Goal: Navigation & Orientation: Find specific page/section

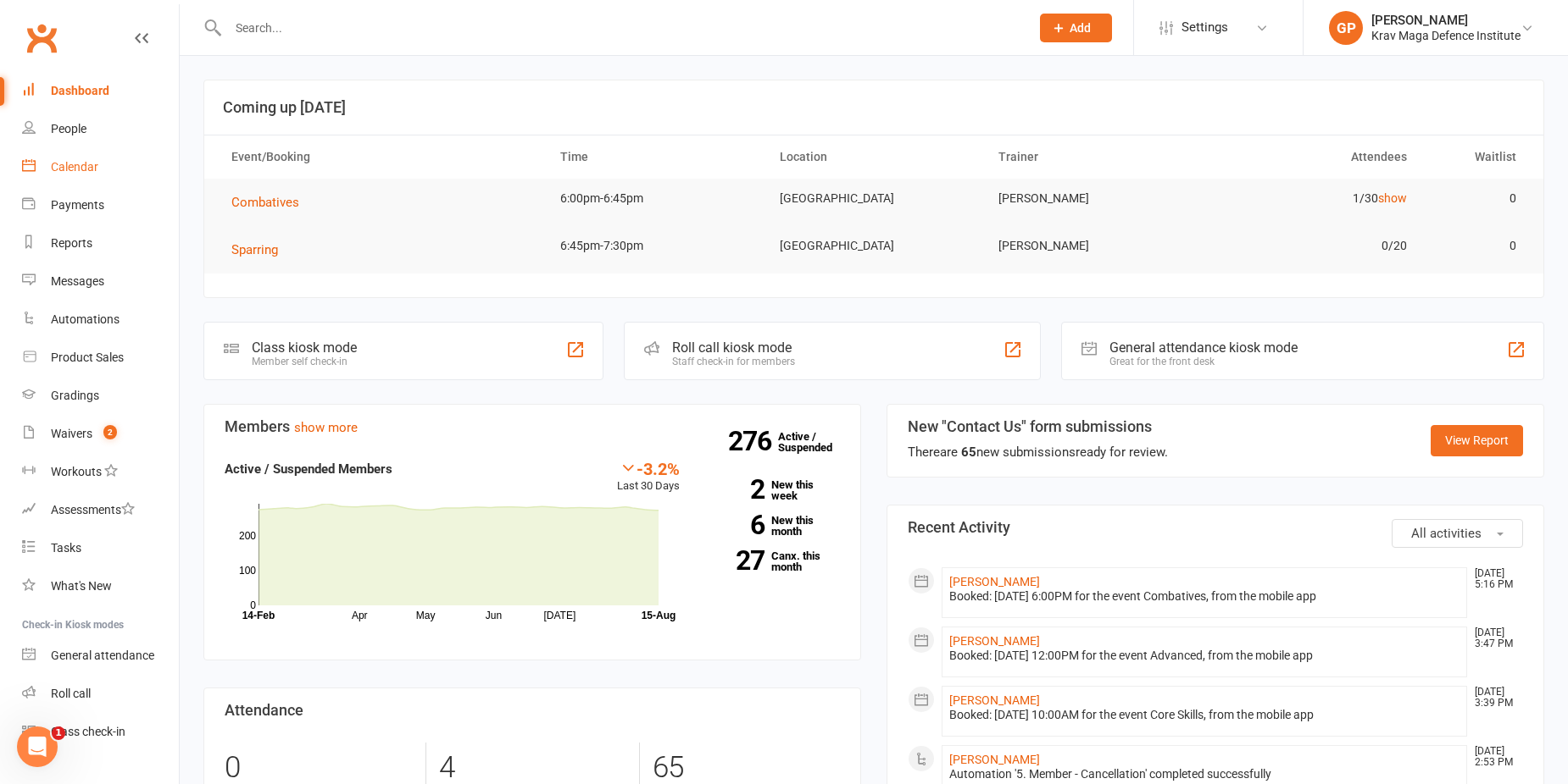
click at [76, 177] on link "Calendar" at bounding box center [101, 166] width 157 height 38
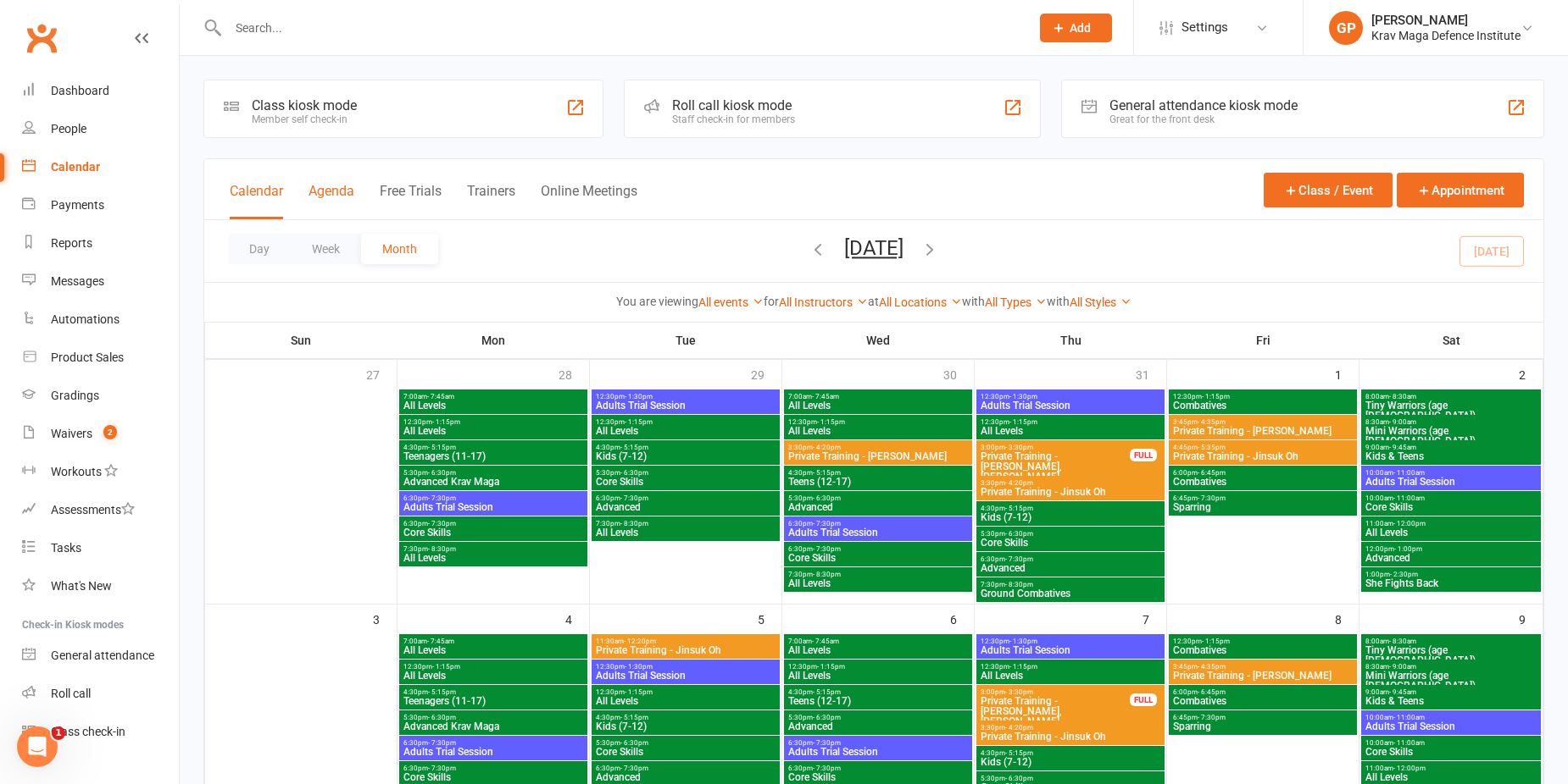
click at [341, 195] on button "Agenda" at bounding box center [331, 201] width 45 height 37
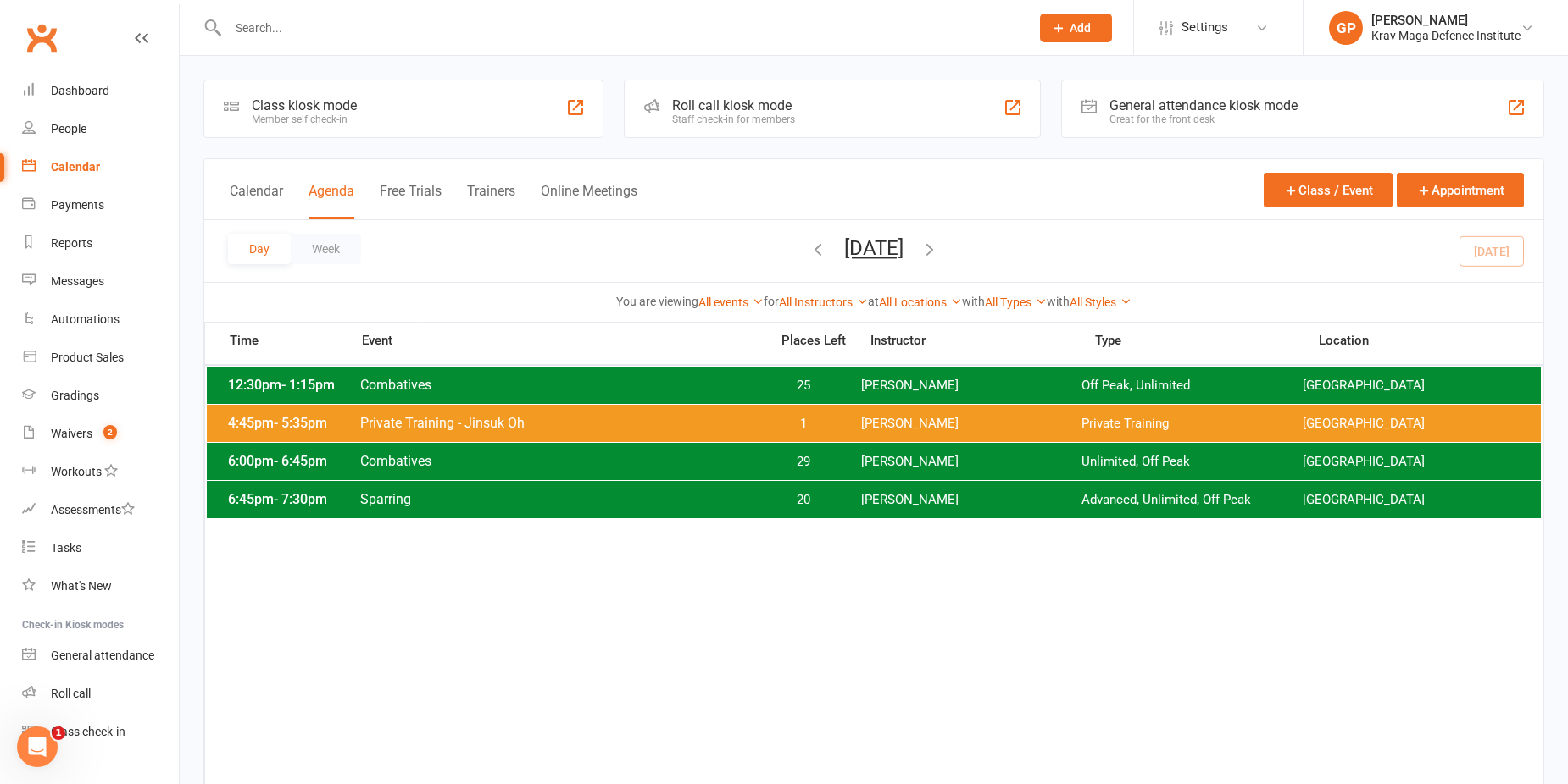
click at [1508, 265] on div "Day Week [DATE] [DATE] Sun Mon Tue Wed Thu Fri Sat 27 28 29 30 31 01 02 03 04 0…" at bounding box center [873, 251] width 1339 height 62
click at [939, 243] on icon "button" at bounding box center [930, 248] width 18 height 18
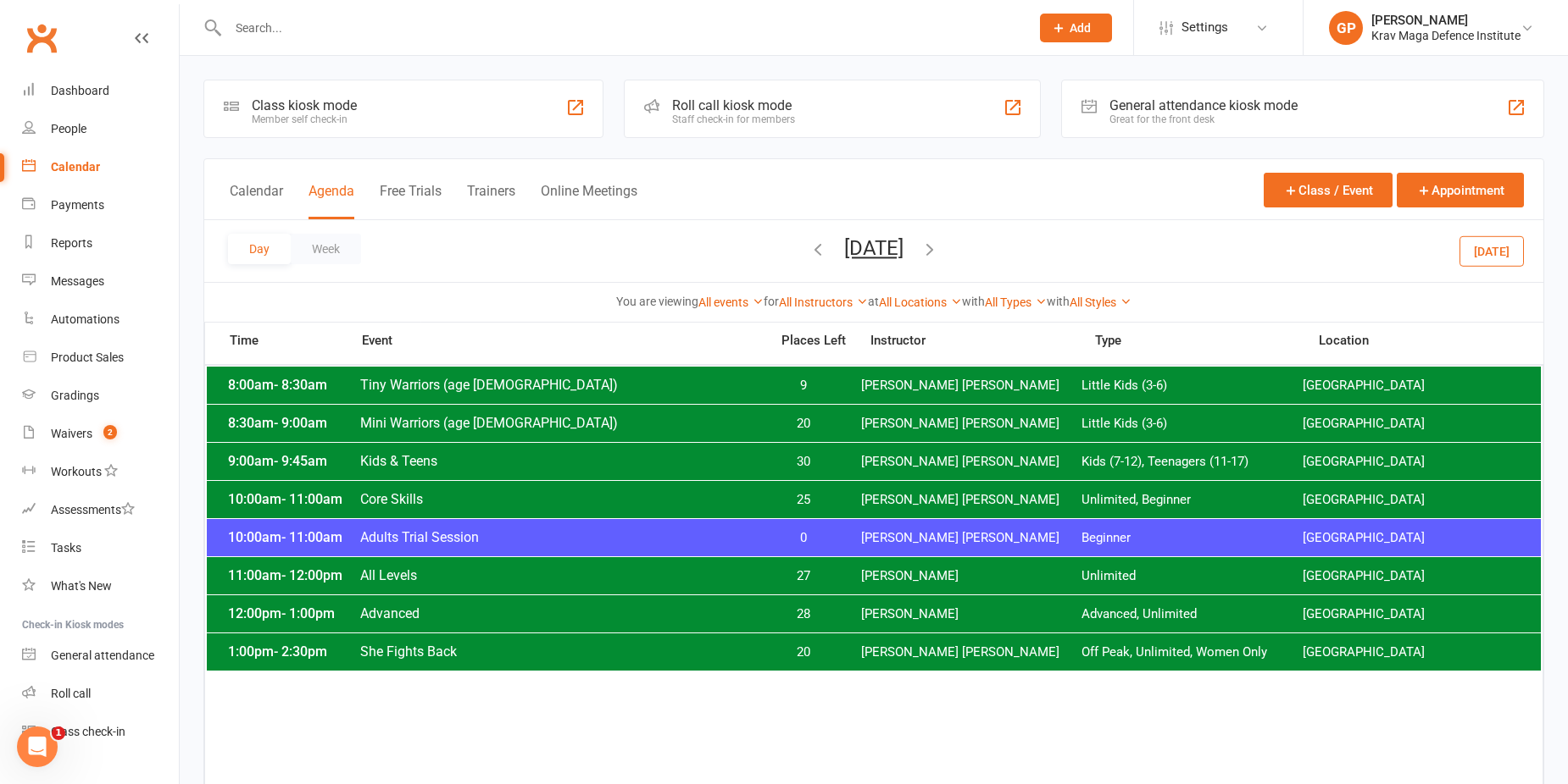
click at [939, 250] on icon "button" at bounding box center [930, 248] width 18 height 18
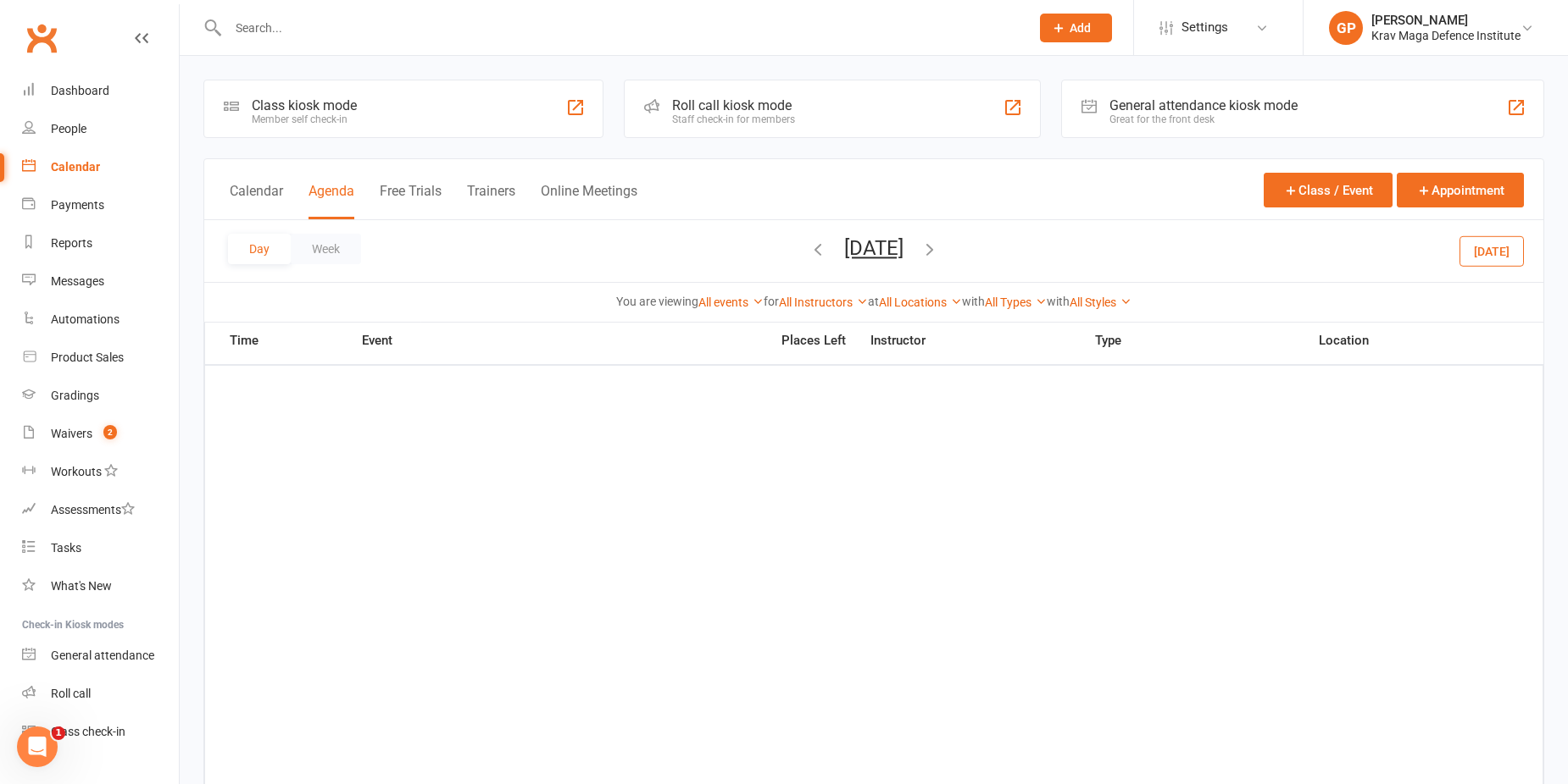
click at [844, 236] on button "[DATE]" at bounding box center [873, 247] width 59 height 24
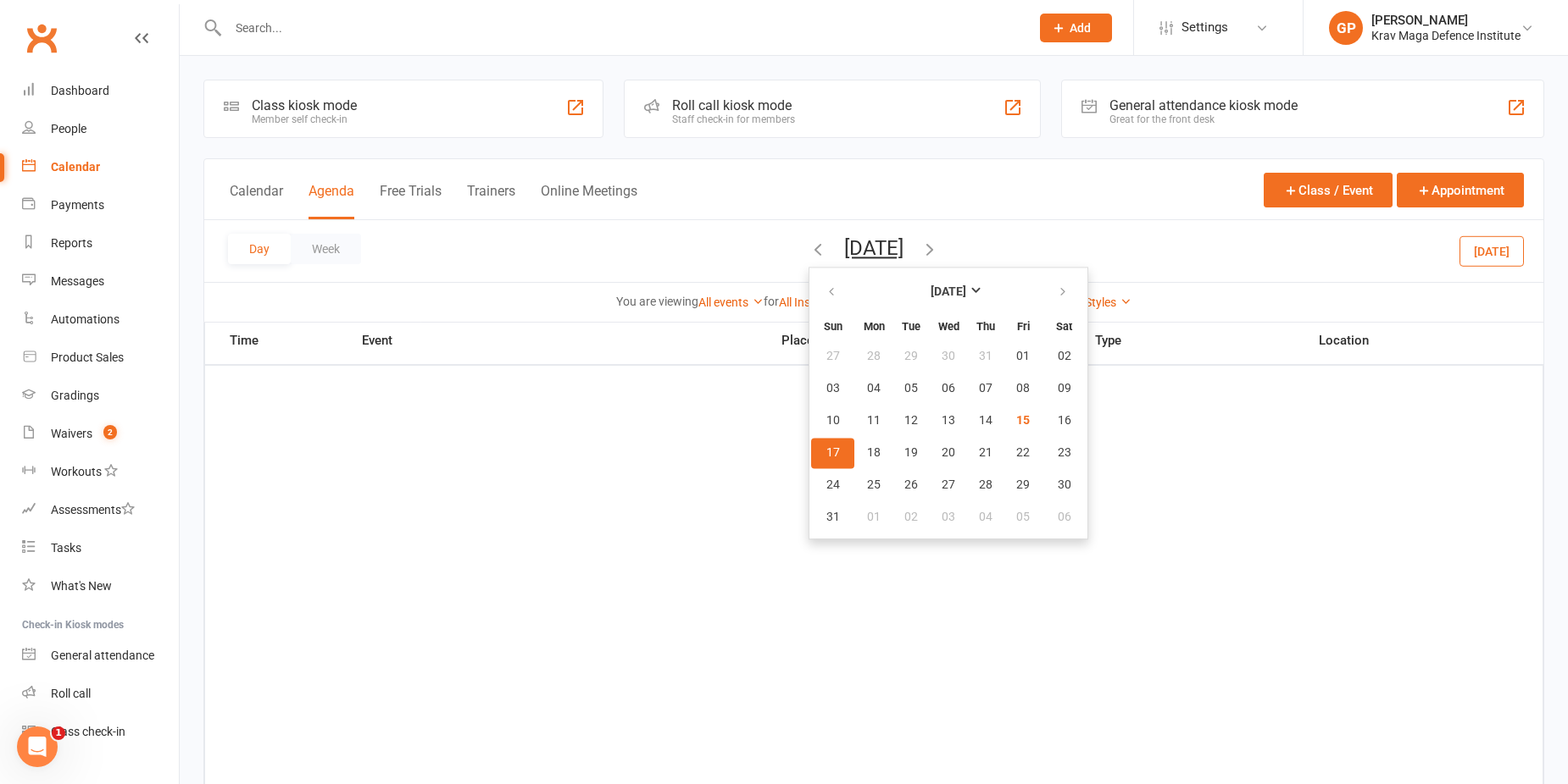
click at [1143, 256] on div "Day Week [DATE] [DATE] Sun Mon Tue Wed Thu Fri Sat 27 28 29 30 31 01 02 03 04 0…" at bounding box center [873, 251] width 1339 height 62
click at [1516, 254] on button "[DATE]" at bounding box center [1492, 251] width 65 height 31
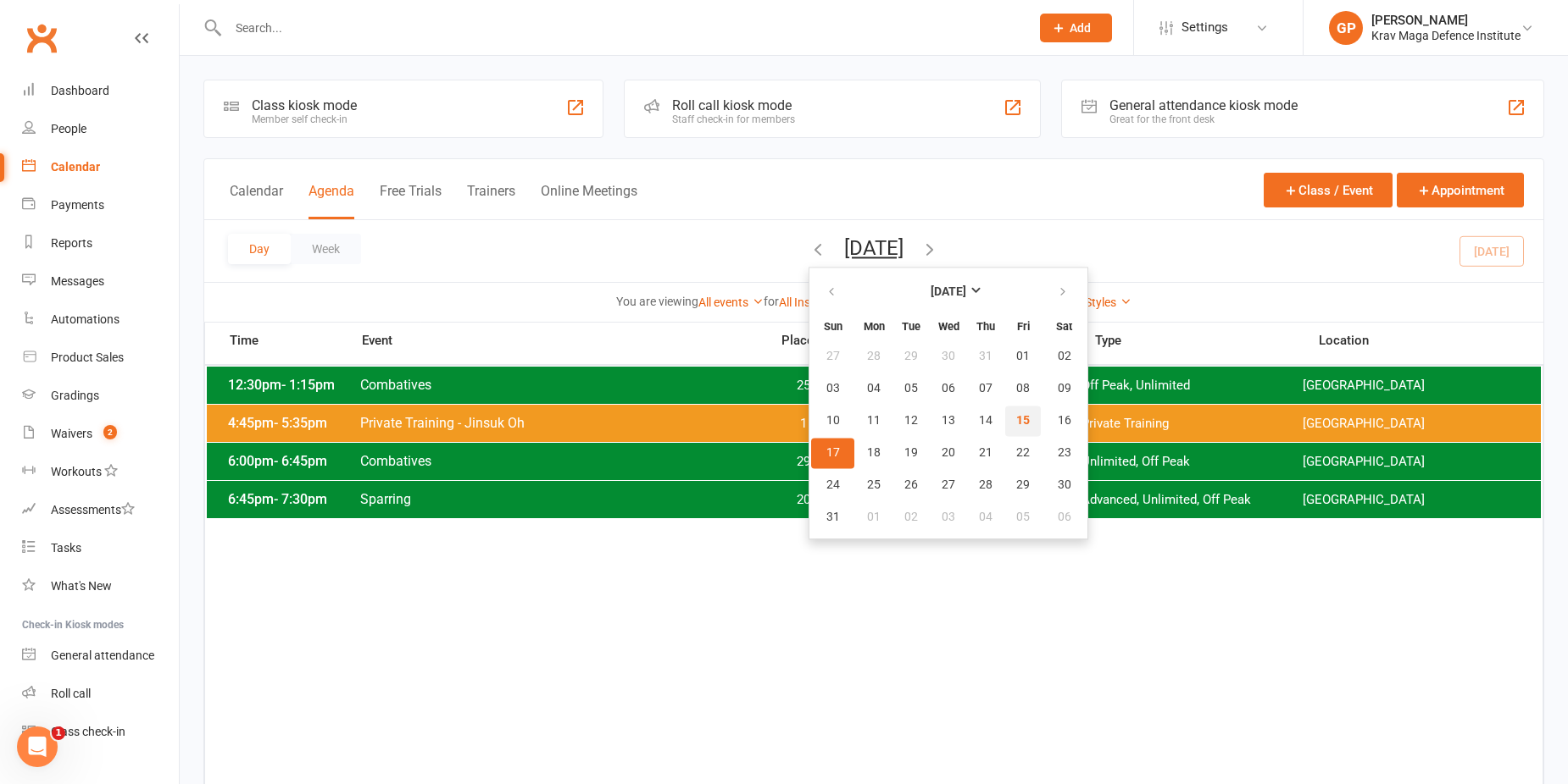
click at [1005, 419] on button "15" at bounding box center [1022, 421] width 36 height 31
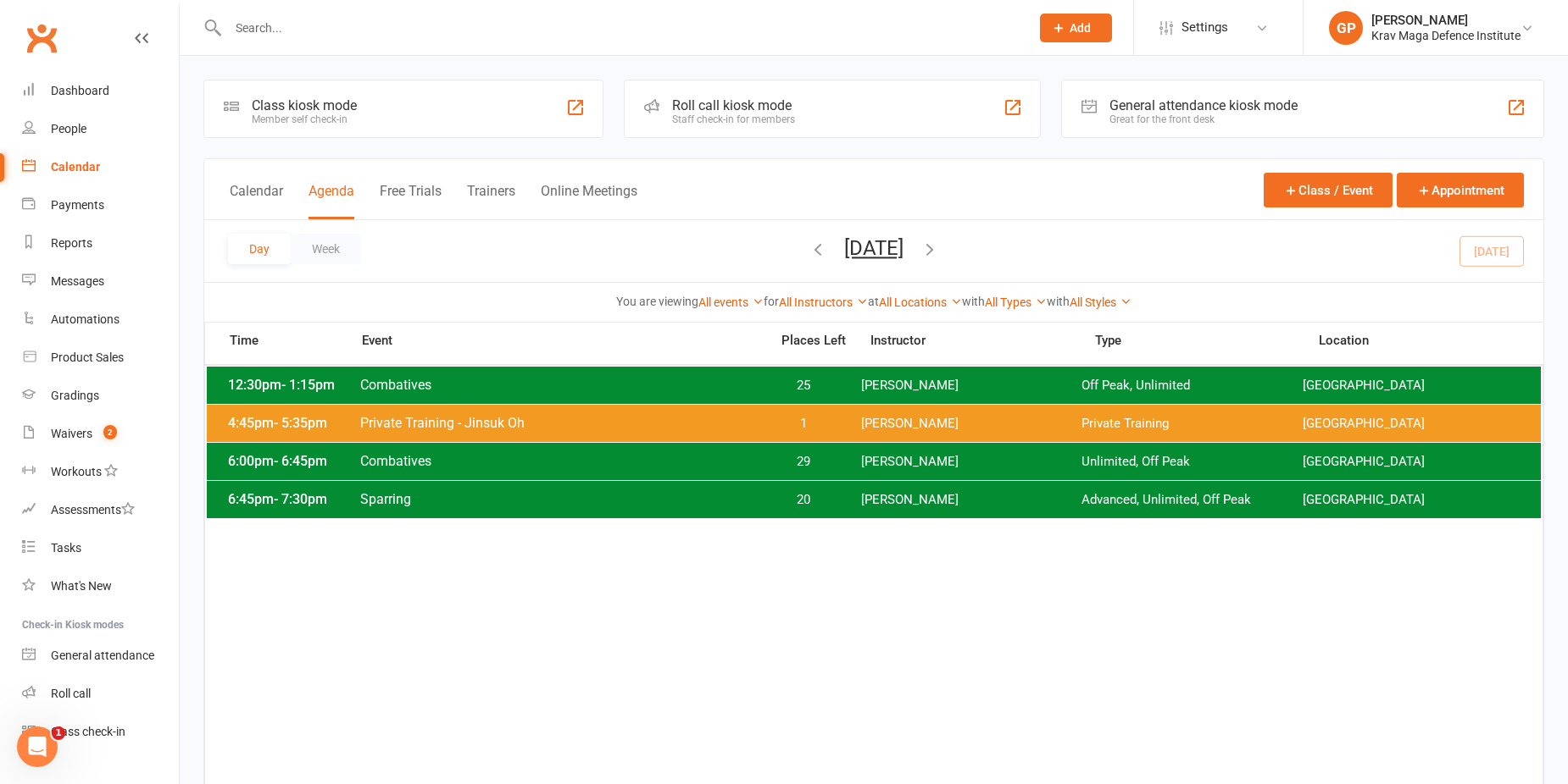
click at [1515, 252] on div "Day Week [DATE] [DATE] Sun Mon Tue Wed Thu Fri Sat 27 28 29 30 31 01 02 03 04 0…" at bounding box center [873, 251] width 1339 height 62
click at [939, 245] on icon "button" at bounding box center [930, 248] width 18 height 18
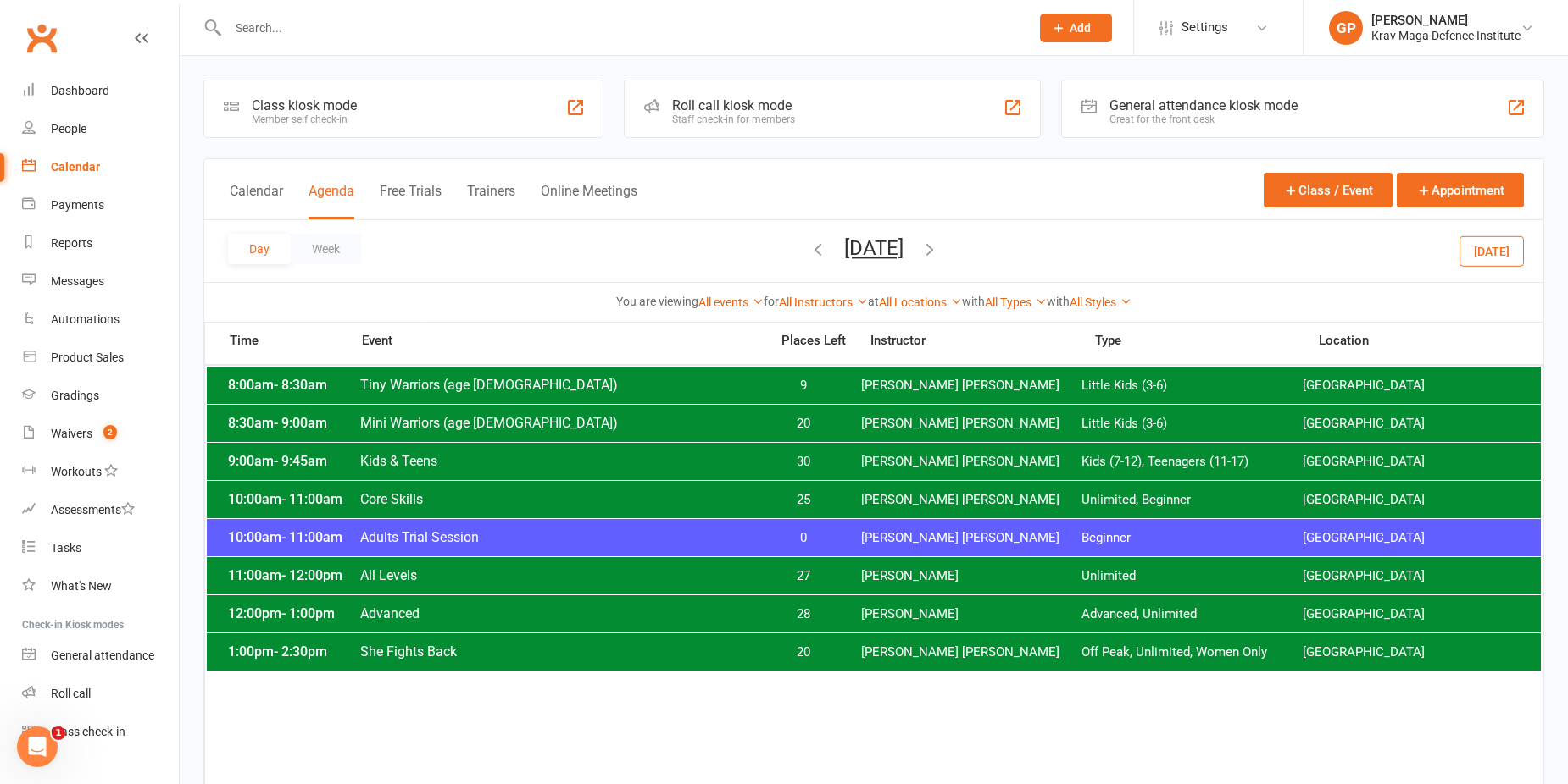
click at [939, 247] on icon "button" at bounding box center [930, 248] width 18 height 18
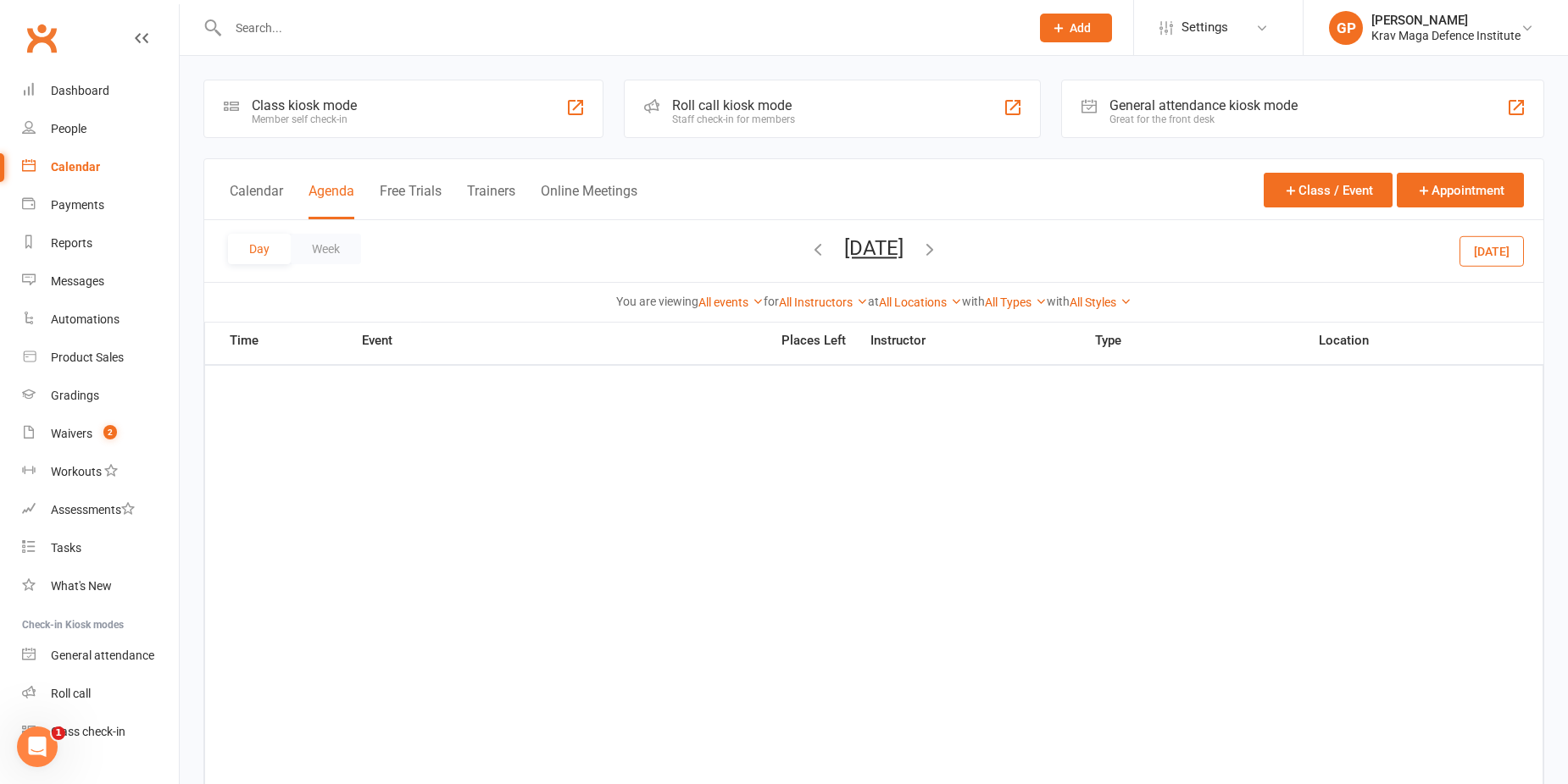
click at [939, 245] on icon "button" at bounding box center [930, 248] width 18 height 18
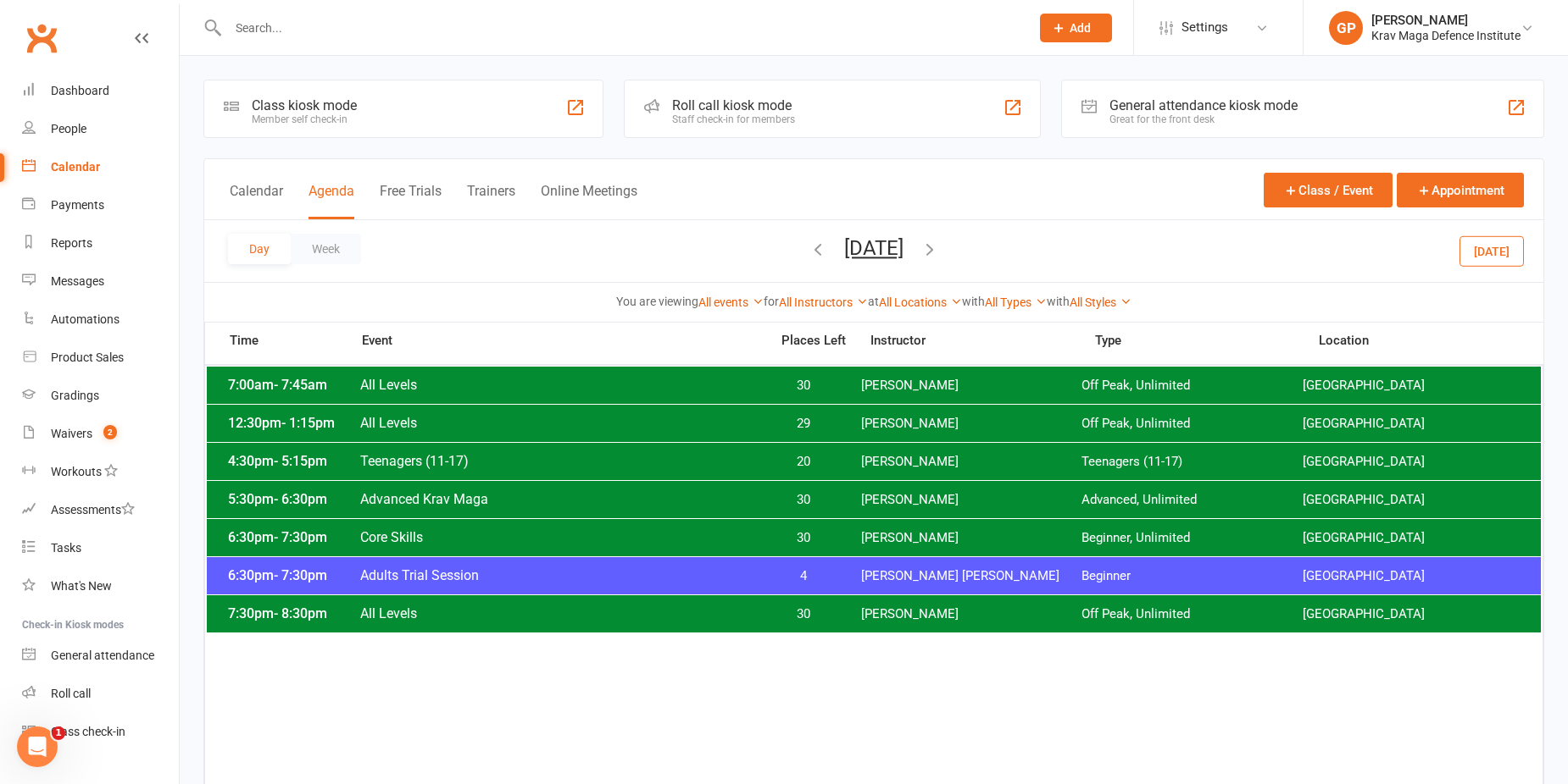
click at [939, 245] on icon "button" at bounding box center [930, 248] width 18 height 18
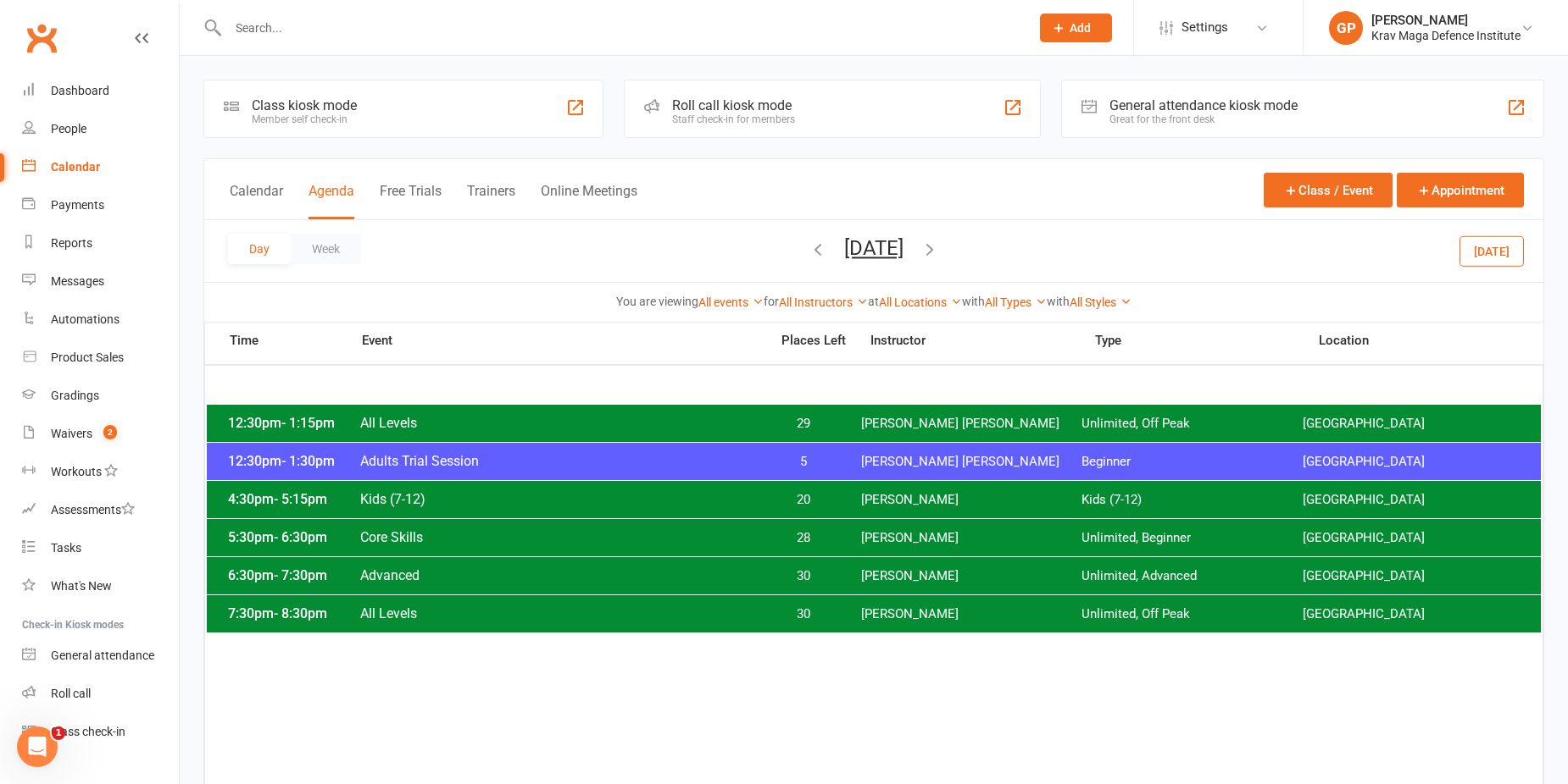
click at [939, 247] on icon "button" at bounding box center [930, 248] width 18 height 18
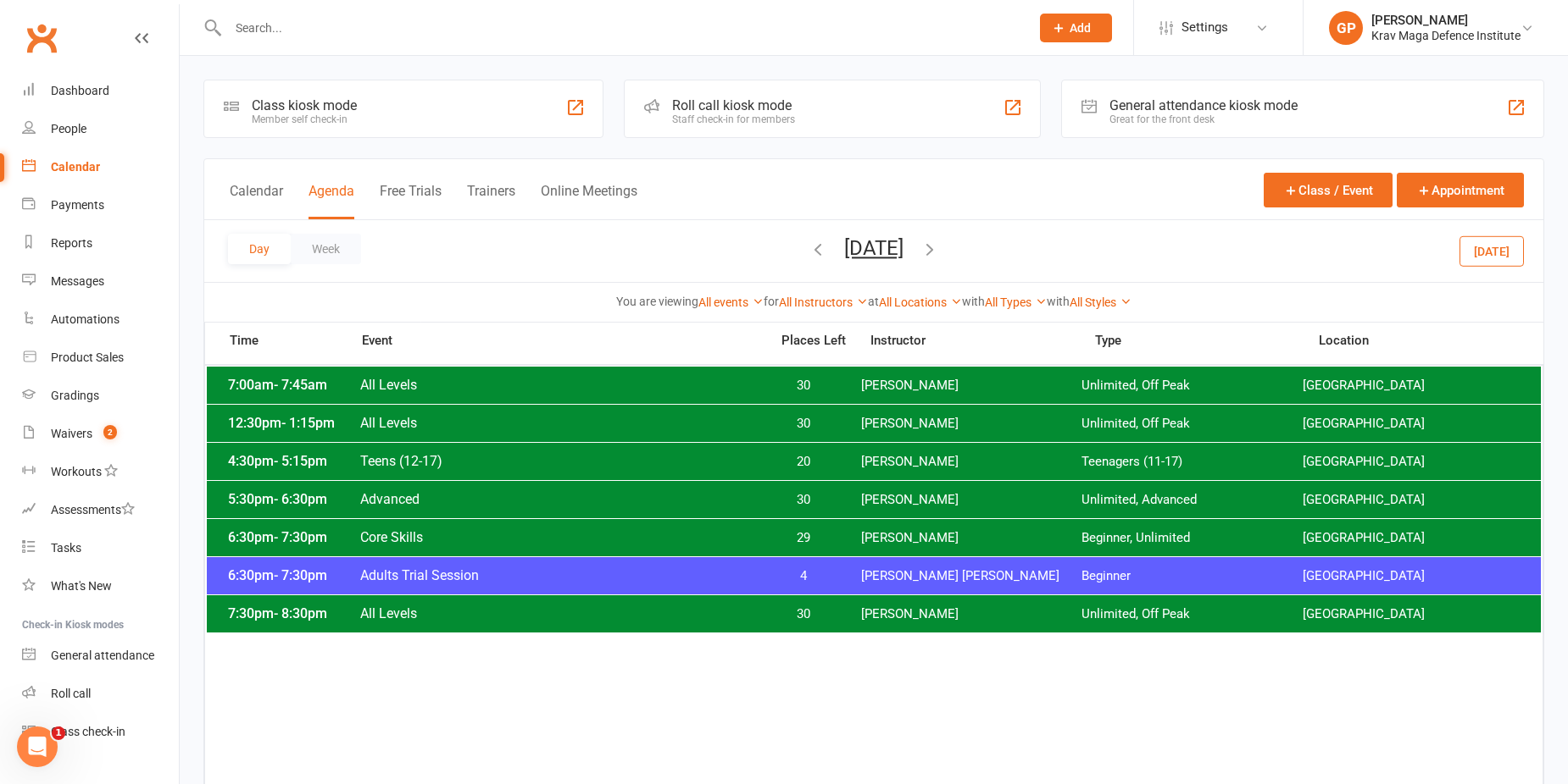
click at [939, 245] on icon "button" at bounding box center [930, 248] width 18 height 18
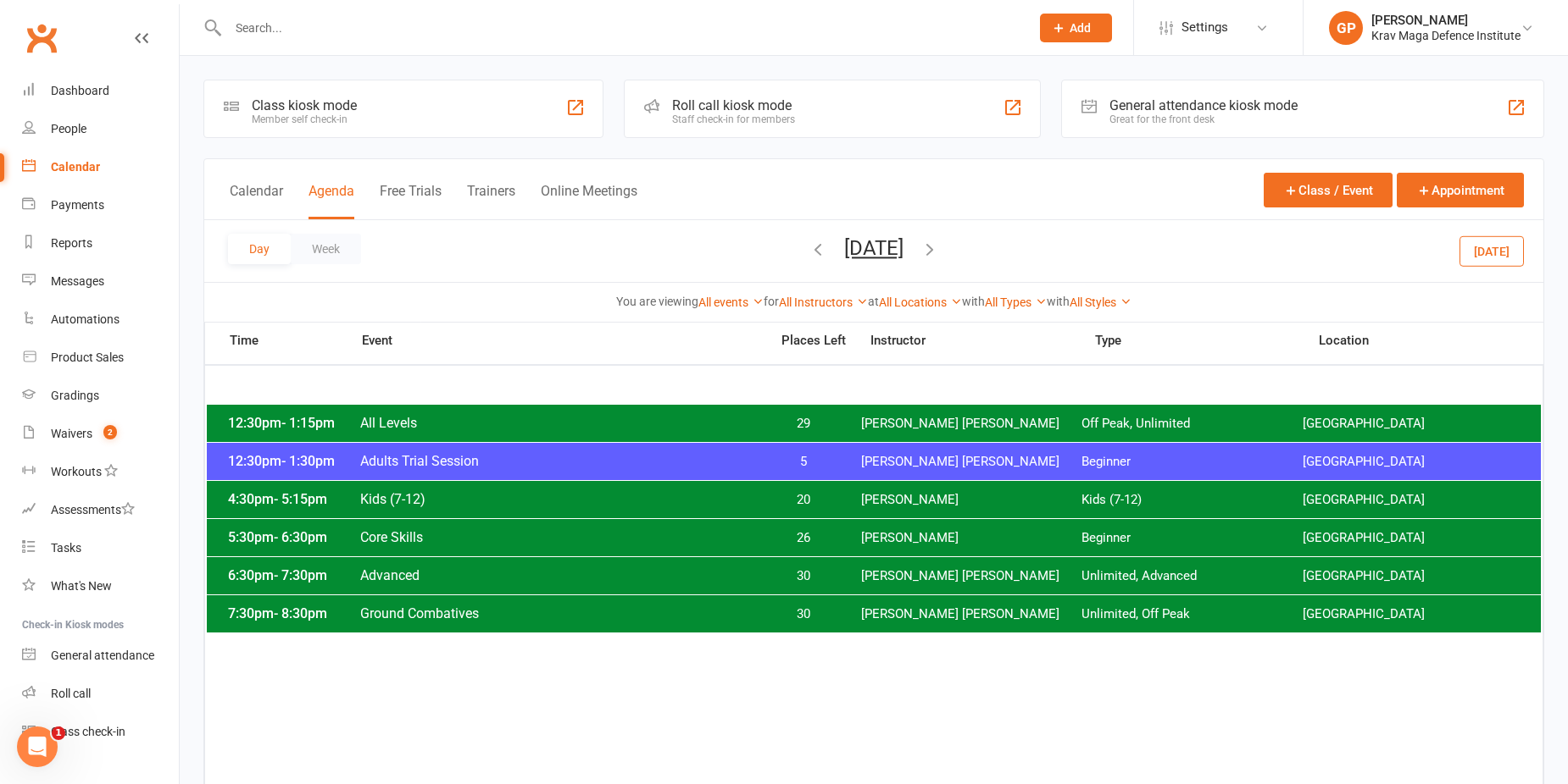
click at [939, 249] on icon "button" at bounding box center [930, 248] width 18 height 18
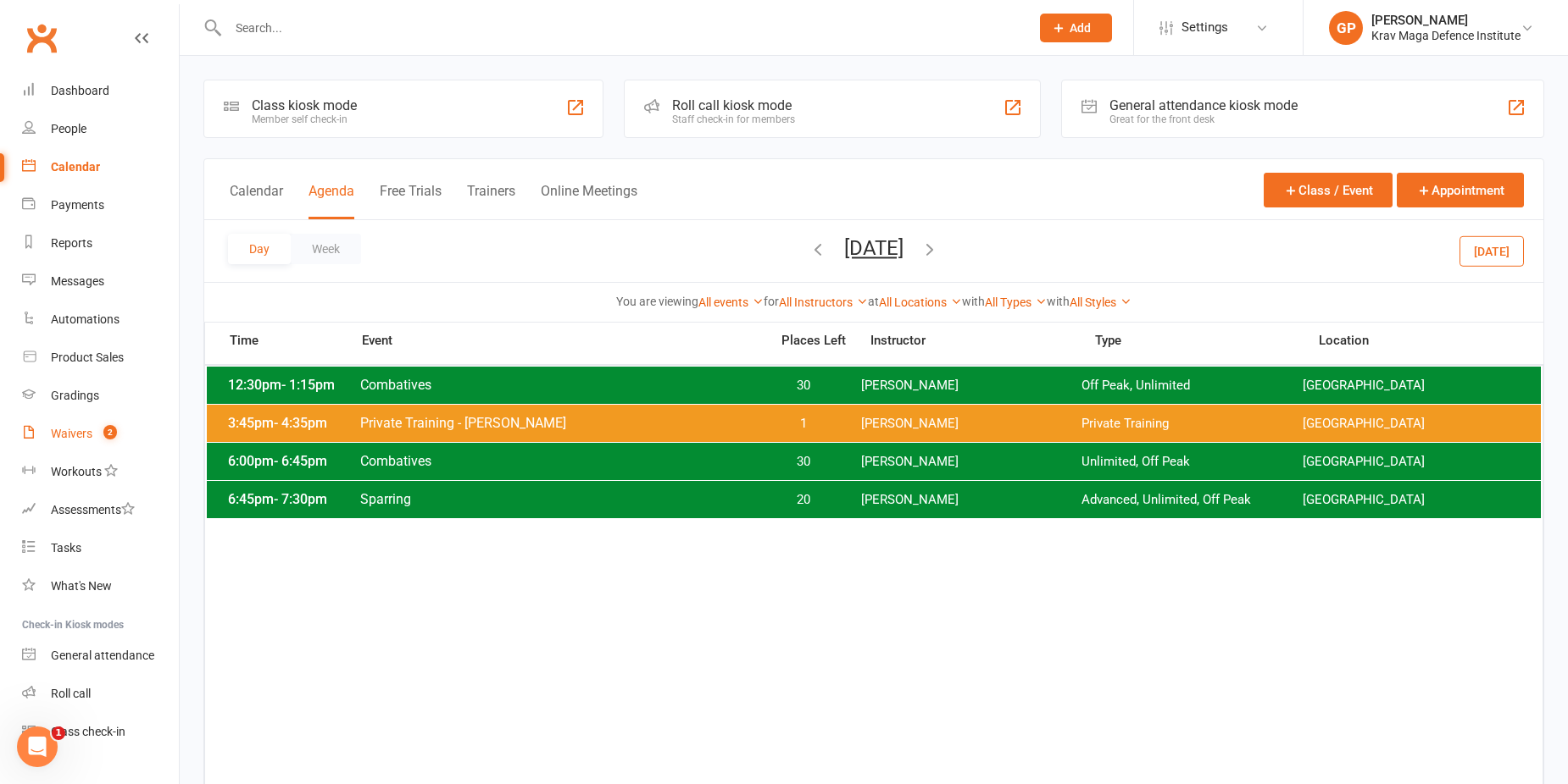
click at [87, 426] on link "Waivers 2" at bounding box center [101, 433] width 157 height 38
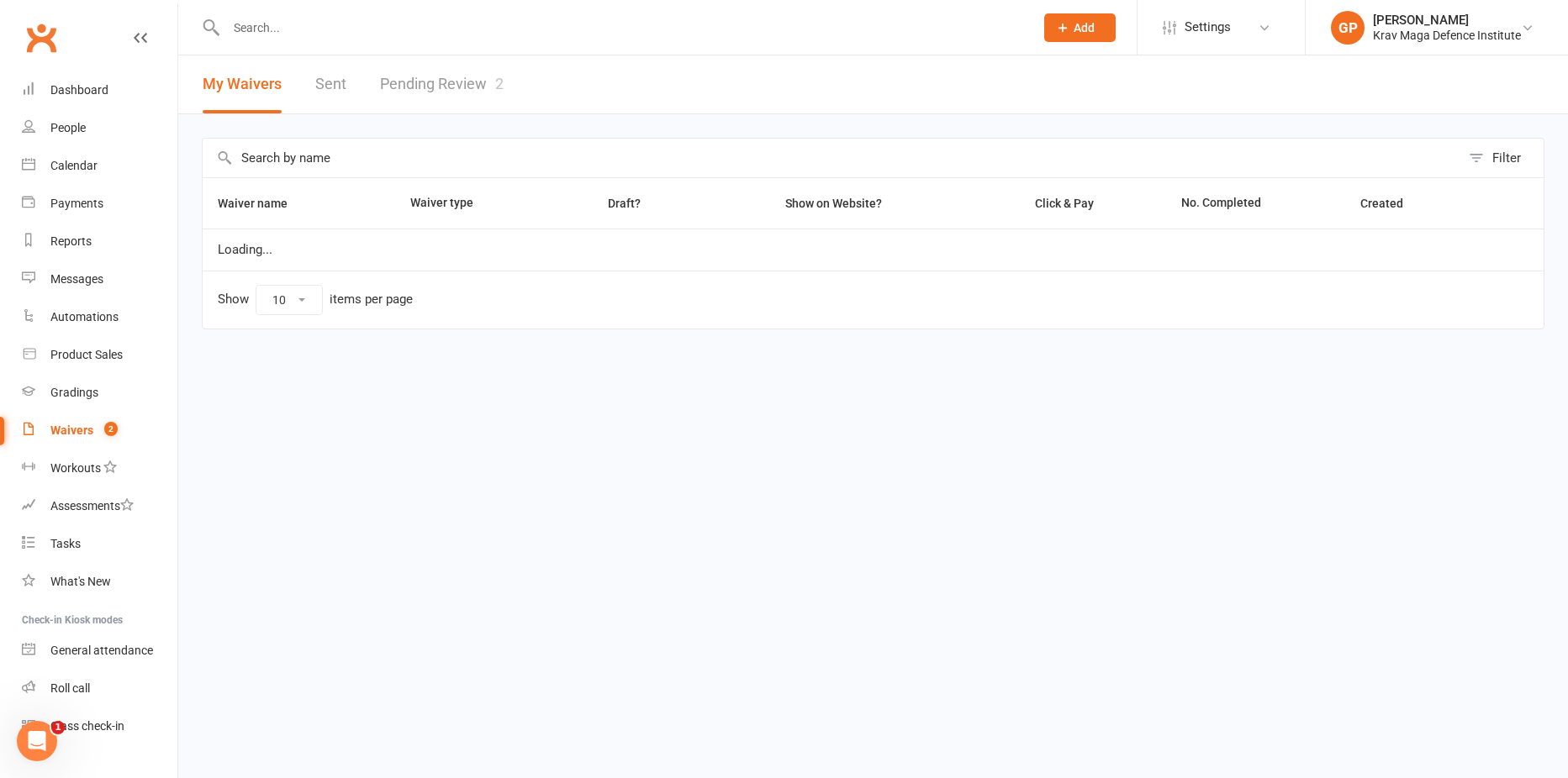
click at [465, 91] on link "Pending Review 2" at bounding box center [441, 84] width 124 height 58
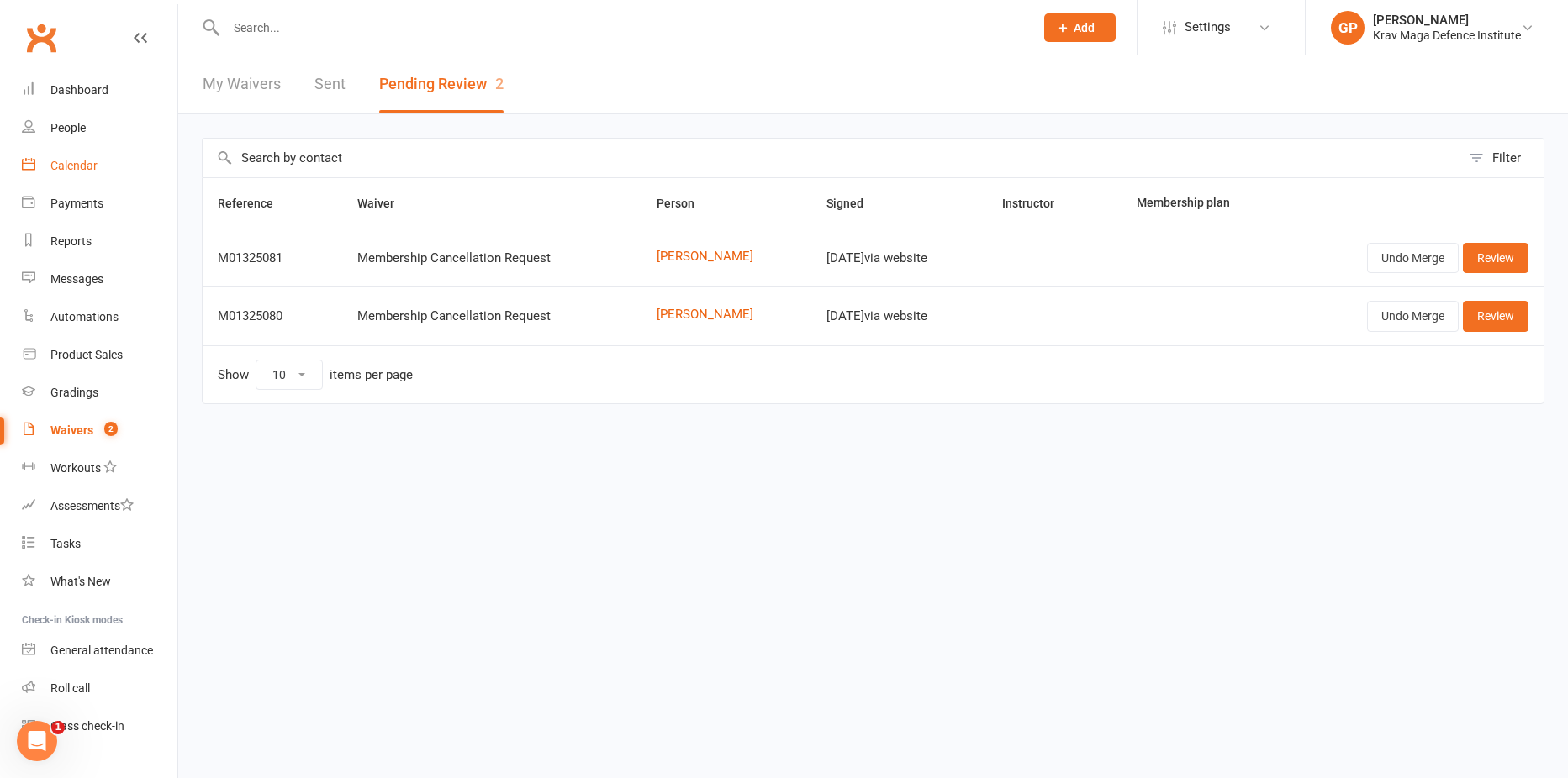
click at [99, 162] on link "Calendar" at bounding box center [100, 165] width 155 height 37
